Goal: Task Accomplishment & Management: Use online tool/utility

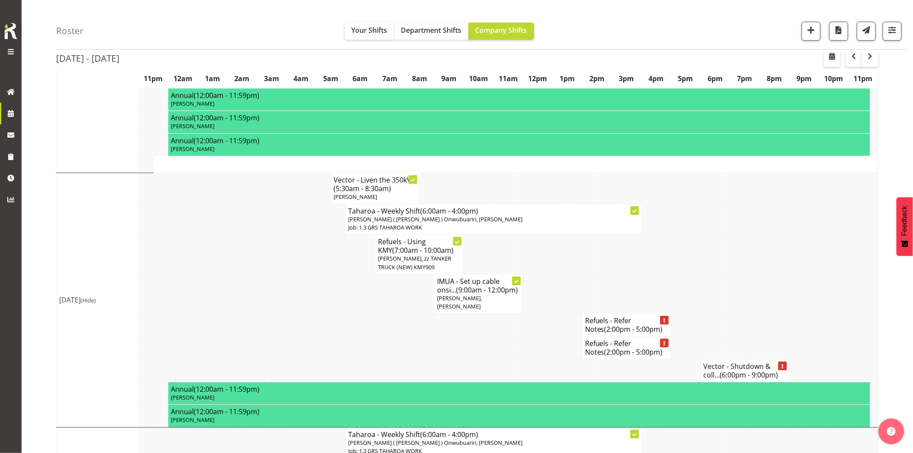
scroll to position [1103, 0]
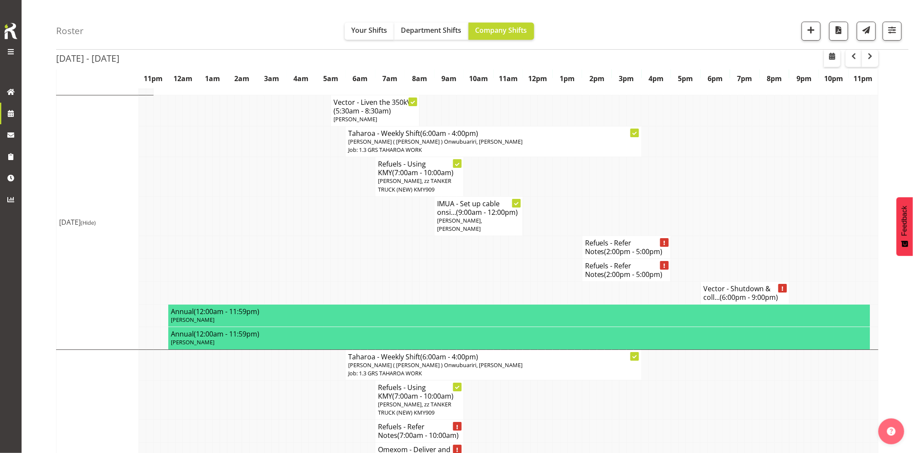
click at [309, 268] on td at bounding box center [312, 270] width 7 height 23
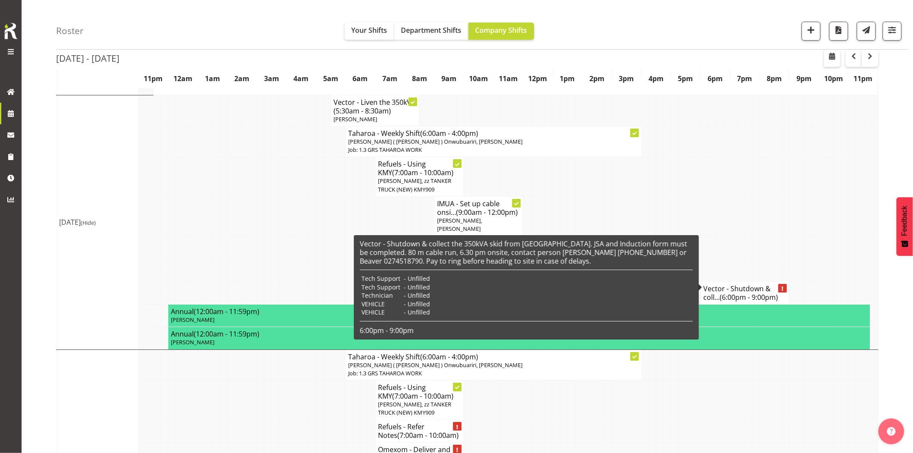
click at [783, 220] on td at bounding box center [785, 215] width 7 height 39
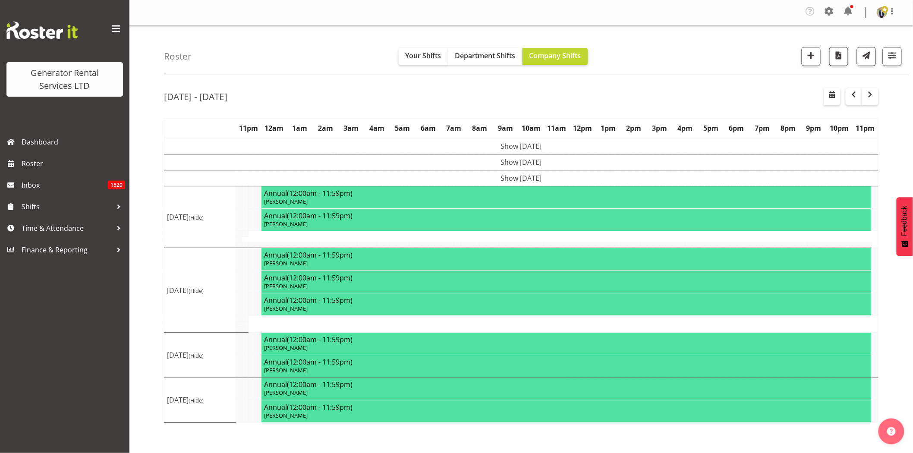
click at [117, 30] on span at bounding box center [116, 29] width 14 height 14
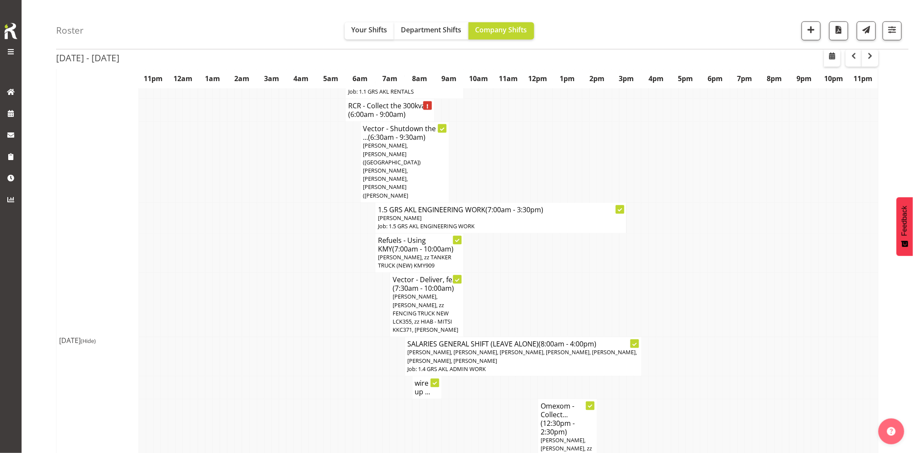
click at [280, 338] on td at bounding box center [282, 357] width 7 height 39
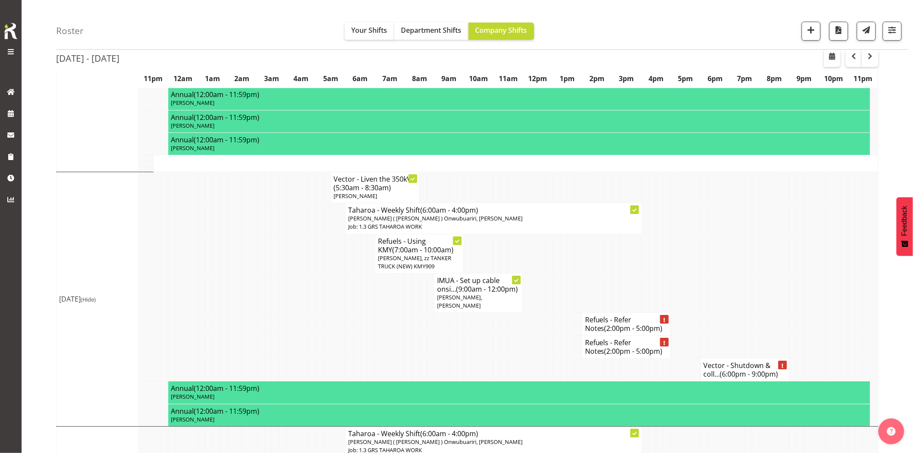
scroll to position [1103, 0]
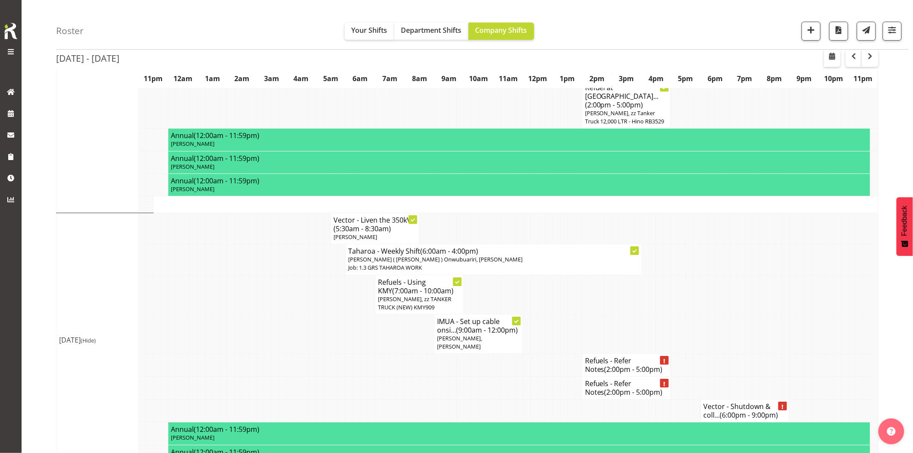
click at [462, 377] on td at bounding box center [460, 388] width 7 height 23
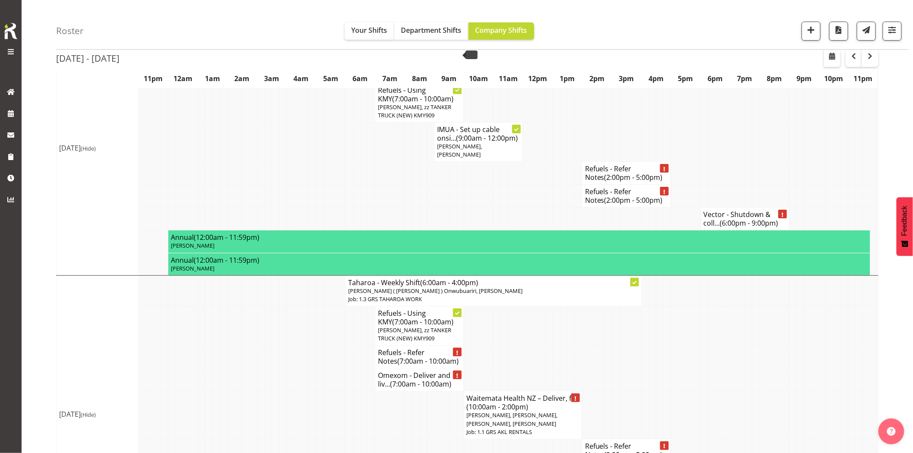
click at [313, 369] on td at bounding box center [312, 380] width 7 height 23
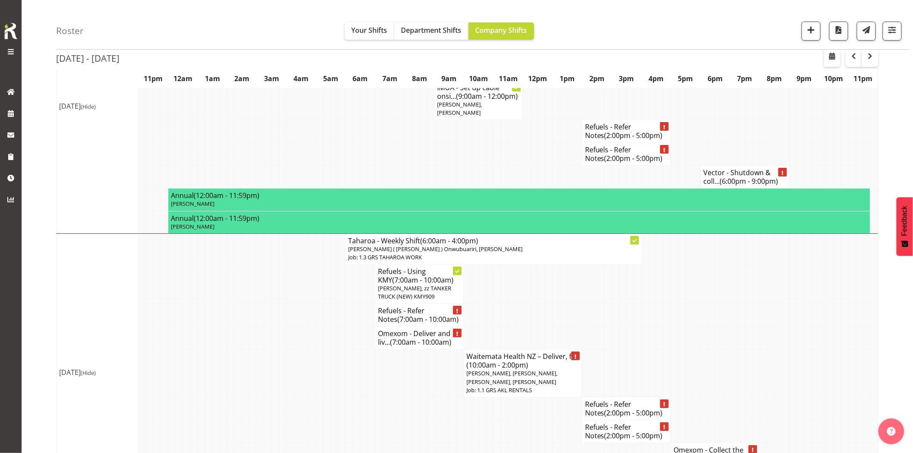
scroll to position [1097, 0]
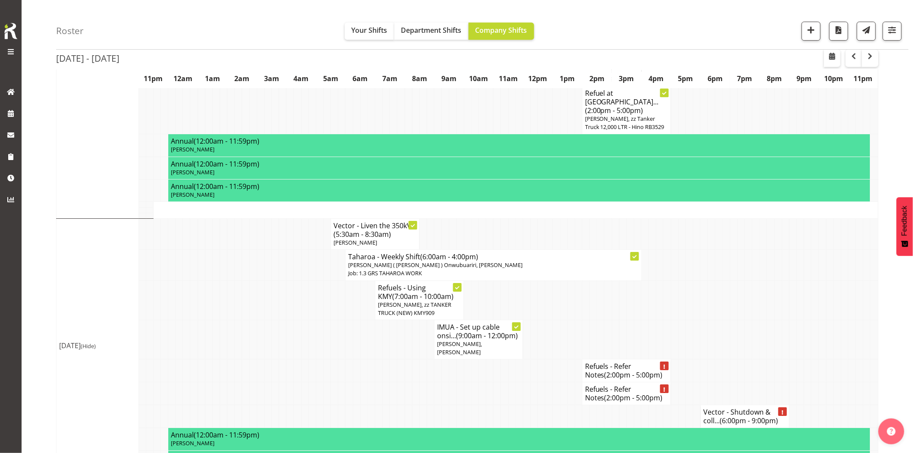
click at [783, 320] on td at bounding box center [785, 339] width 7 height 39
click at [794, 320] on td at bounding box center [793, 339] width 7 height 39
click at [377, 360] on td at bounding box center [379, 371] width 7 height 23
click at [463, 382] on td at bounding box center [460, 393] width 7 height 23
click at [787, 320] on td at bounding box center [785, 339] width 7 height 39
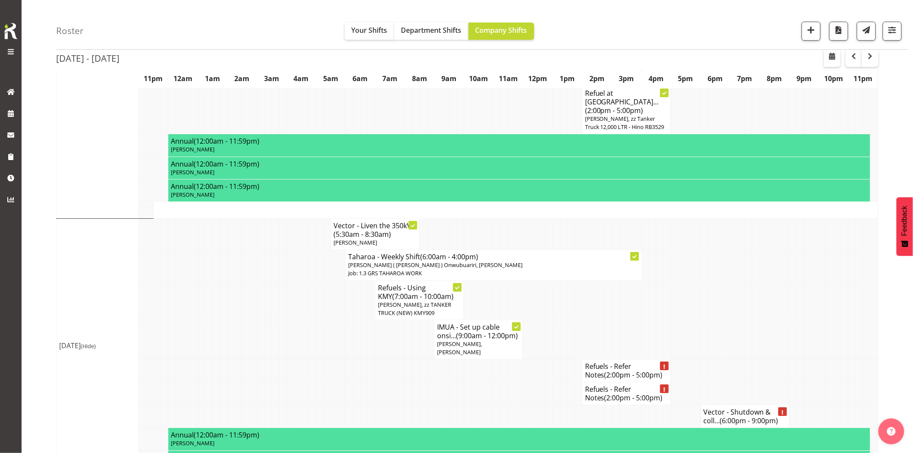
drag, startPoint x: 777, startPoint y: 279, endPoint x: 757, endPoint y: 318, distance: 44.0
click at [778, 320] on td at bounding box center [778, 339] width 7 height 39
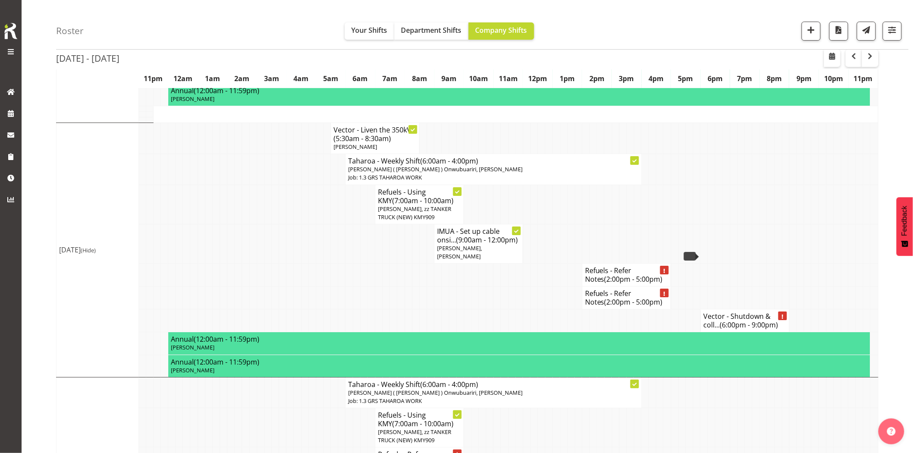
scroll to position [1337, 0]
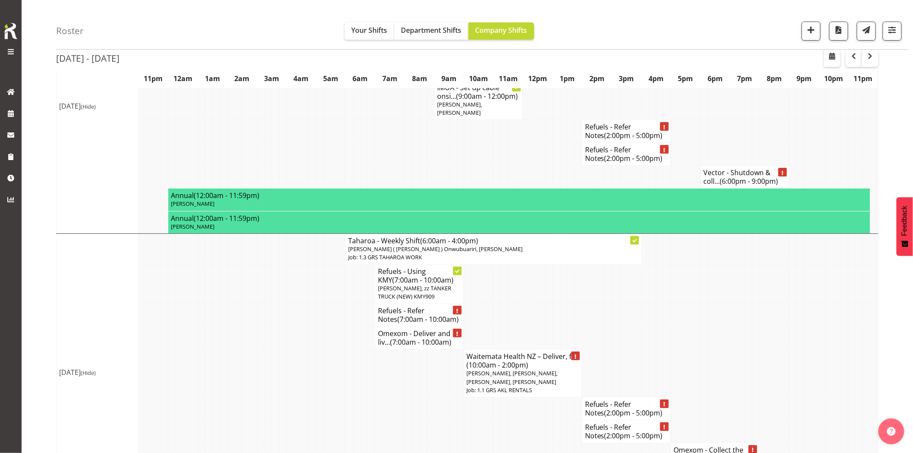
click at [528, 420] on td at bounding box center [526, 431] width 7 height 23
click at [673, 304] on td at bounding box center [674, 315] width 7 height 23
click at [769, 265] on td at bounding box center [771, 284] width 7 height 39
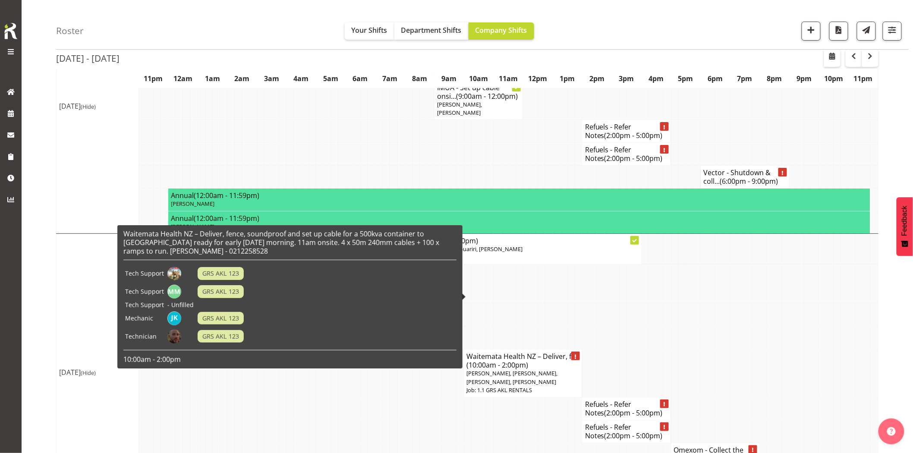
click at [690, 350] on td at bounding box center [689, 374] width 7 height 48
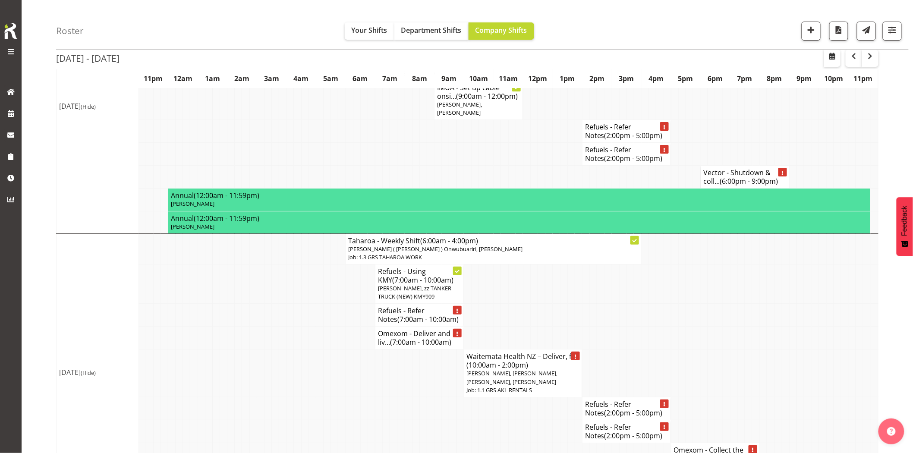
click at [763, 350] on td at bounding box center [763, 374] width 7 height 48
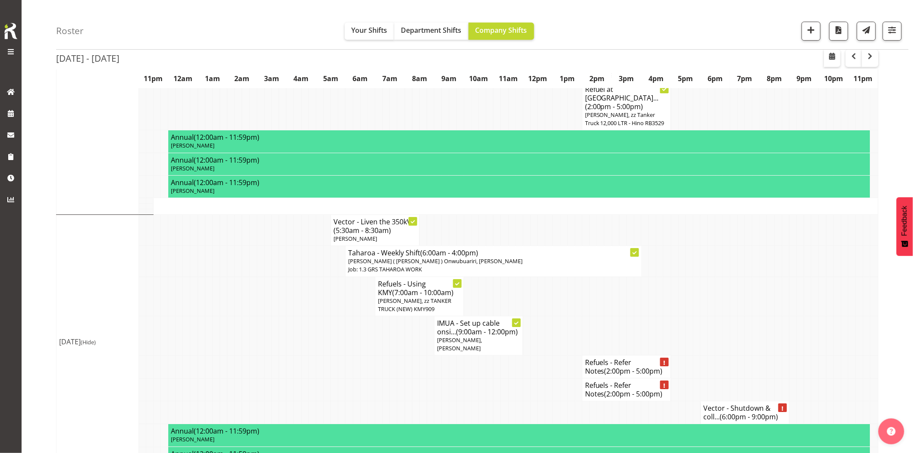
scroll to position [1097, 0]
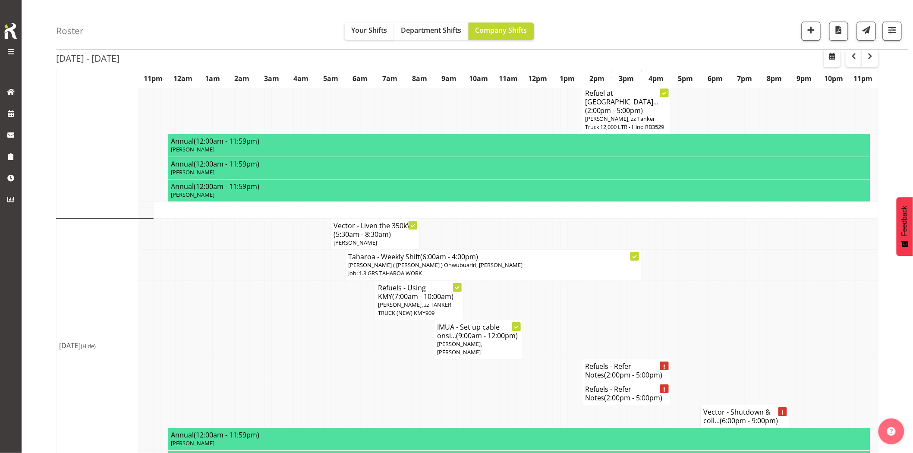
click at [761, 281] on td at bounding box center [763, 300] width 7 height 39
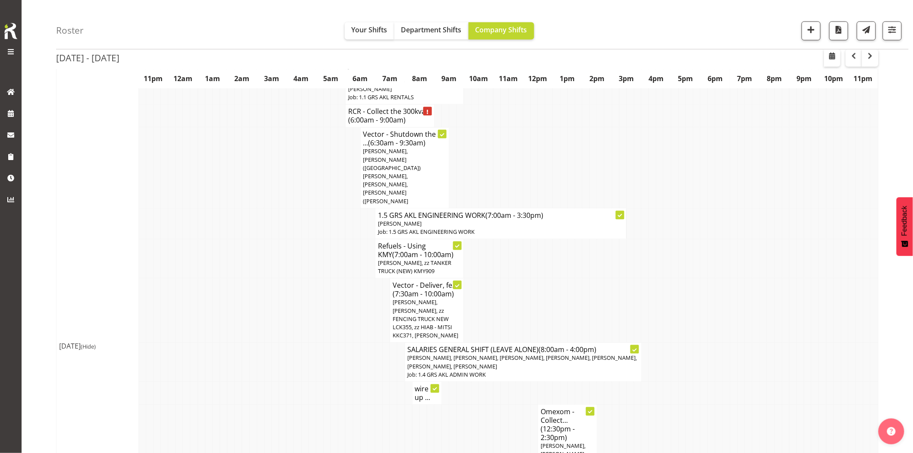
click at [754, 343] on td at bounding box center [756, 362] width 7 height 39
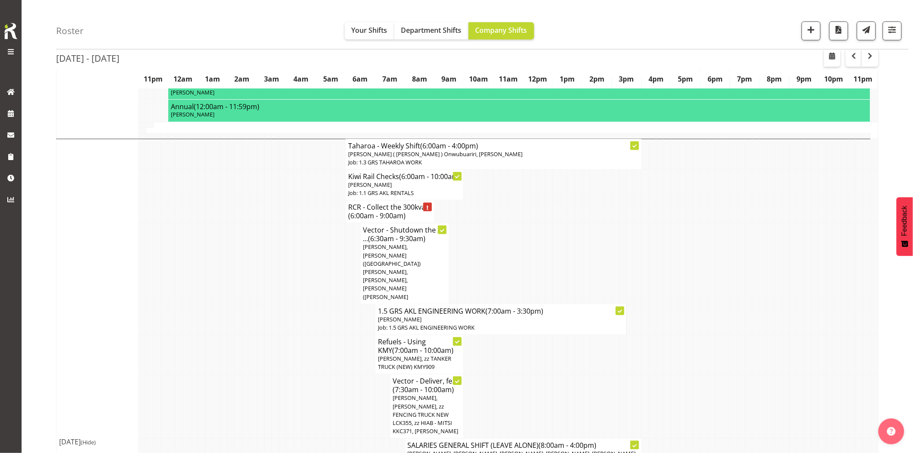
click at [755, 335] on td at bounding box center [756, 354] width 7 height 39
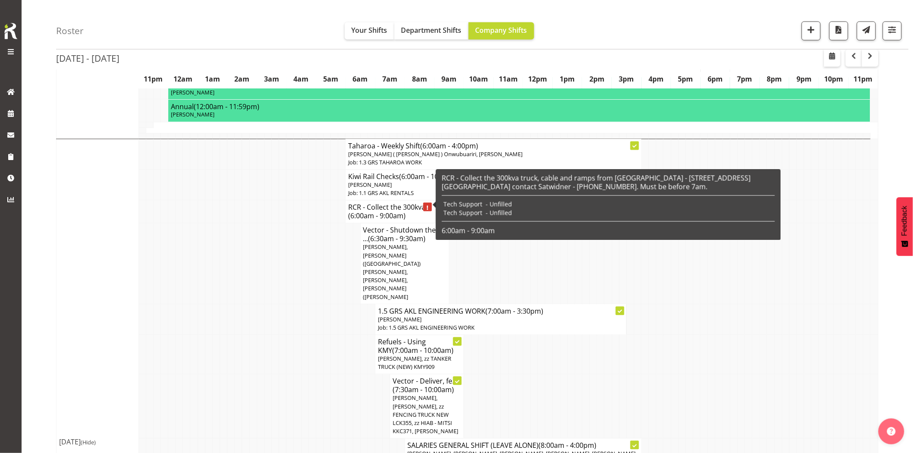
drag, startPoint x: 287, startPoint y: 325, endPoint x: 279, endPoint y: 350, distance: 26.3
click at [287, 335] on td at bounding box center [290, 354] width 7 height 39
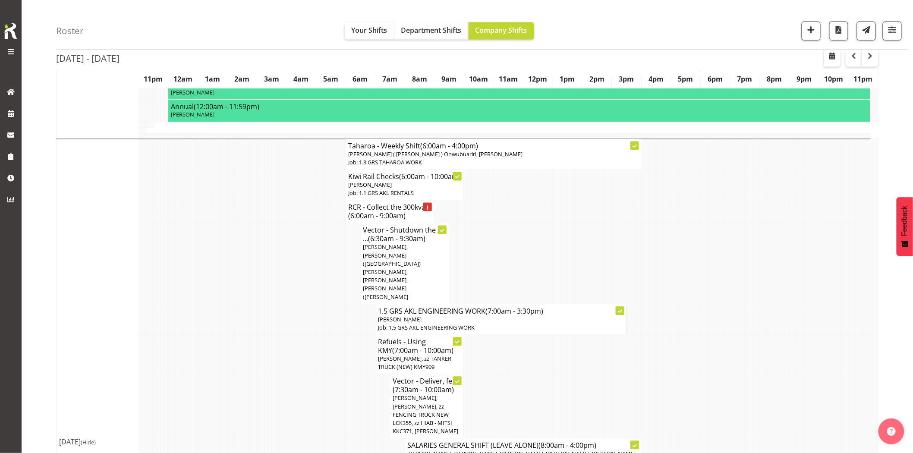
click at [299, 258] on td at bounding box center [297, 264] width 7 height 81
click at [322, 262] on td at bounding box center [319, 264] width 7 height 81
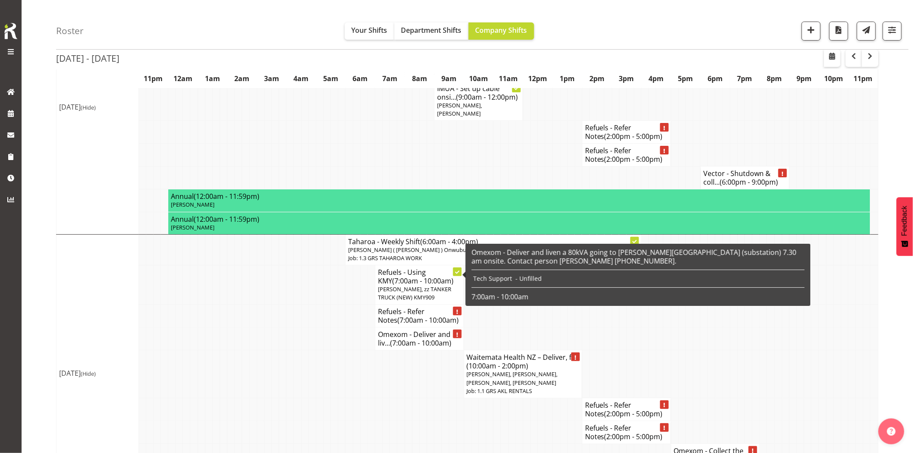
scroll to position [1337, 0]
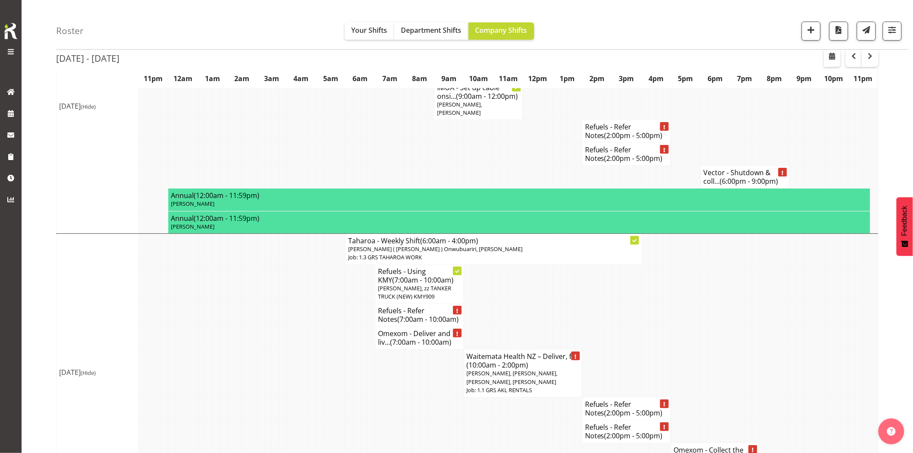
click at [350, 350] on td at bounding box center [349, 374] width 7 height 48
click at [330, 350] on td at bounding box center [327, 374] width 7 height 48
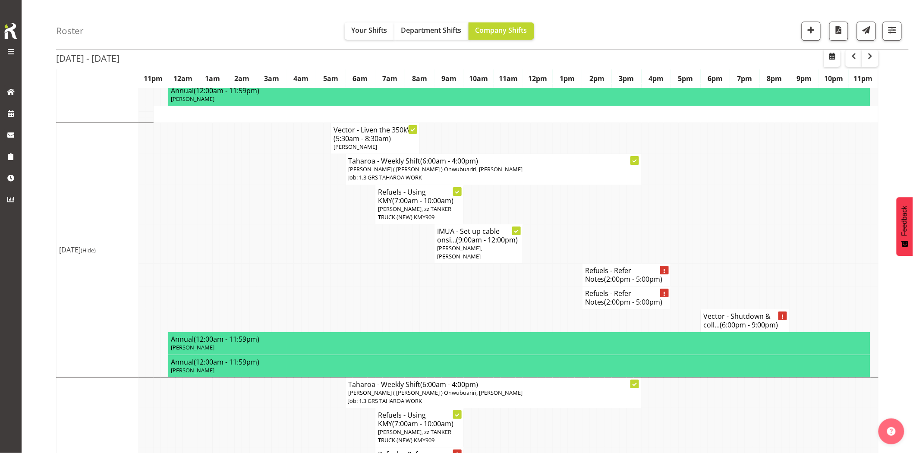
scroll to position [1097, 0]
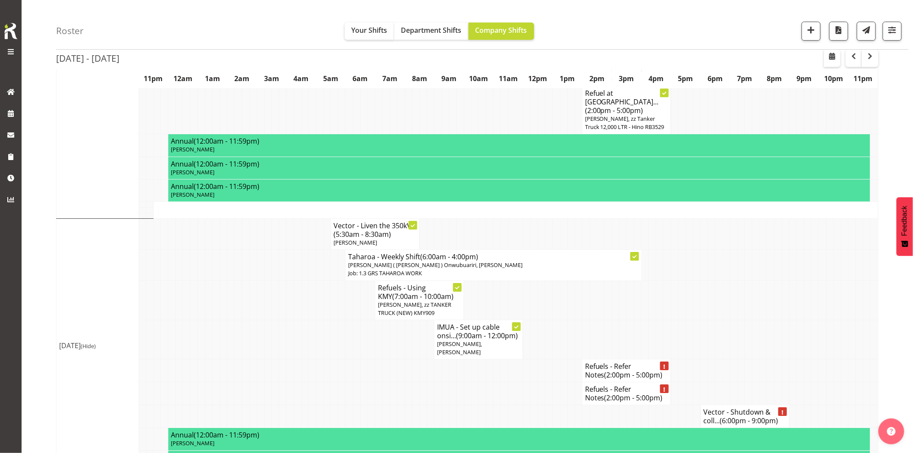
click at [332, 360] on td at bounding box center [334, 371] width 7 height 23
